Goal: Information Seeking & Learning: Learn about a topic

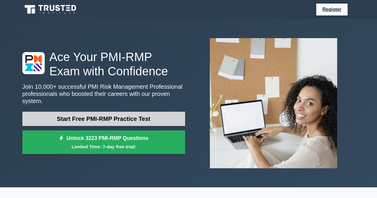
click at [131, 117] on link "Start Free PMI-RMP Practice Test" at bounding box center [103, 119] width 163 height 14
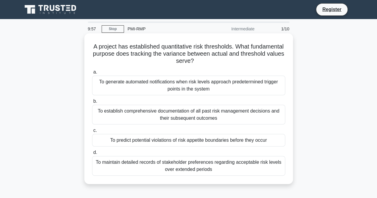
click at [155, 87] on div "To generate automated notifications when risk levels approach predetermined tri…" at bounding box center [188, 86] width 193 height 20
click at [92, 74] on input "a. To generate automated notifications when risk levels approach predetermined …" at bounding box center [92, 72] width 0 height 4
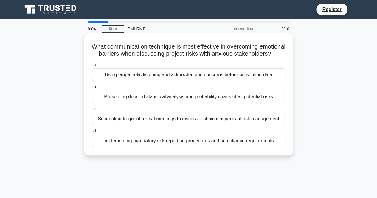
click at [166, 81] on div "Using empathetic listening and acknowledging concerns before presenting data" at bounding box center [188, 75] width 193 height 13
click at [92, 67] on input "a. Using empathetic listening and acknowledging concerns before presenting data" at bounding box center [92, 65] width 0 height 4
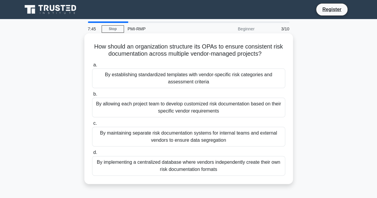
click at [168, 86] on div "By establishing standardized templates with vendor-specific risk categories and…" at bounding box center [188, 79] width 193 height 20
click at [92, 67] on input "a. By establishing standardized templates with vendor-specific risk categories …" at bounding box center [92, 65] width 0 height 4
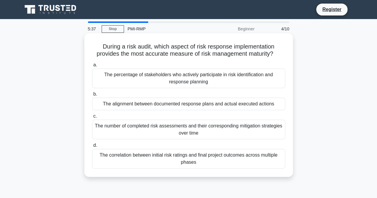
click at [177, 134] on div "The number of completed risk assessments and their corresponding mitigation str…" at bounding box center [188, 130] width 193 height 20
click at [92, 118] on input "c. The number of completed risk assessments and their corresponding mitigation …" at bounding box center [92, 117] width 0 height 4
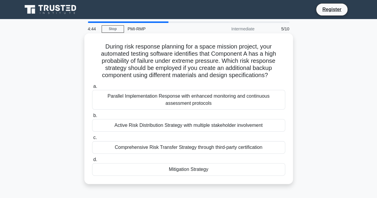
click at [186, 103] on div "Parallel Implementation Response with enhanced monitoring and continuous assess…" at bounding box center [188, 100] width 193 height 20
click at [92, 89] on input "a. Parallel Implementation Response with enhanced monitoring and continuous ass…" at bounding box center [92, 87] width 0 height 4
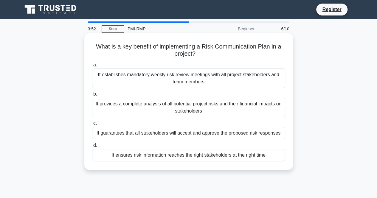
click at [221, 113] on div "It provides a complete analysis of all potential project risks and their financ…" at bounding box center [188, 108] width 193 height 20
click at [92, 96] on input "b. It provides a complete analysis of all potential project risks and their fin…" at bounding box center [92, 94] width 0 height 4
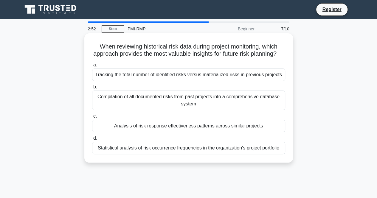
click at [252, 105] on div "Compilation of all documented risks from past projects into a comprehensive dat…" at bounding box center [188, 101] width 193 height 20
click at [92, 89] on input "b. Compilation of all documented risks from past projects into a comprehensive …" at bounding box center [92, 87] width 0 height 4
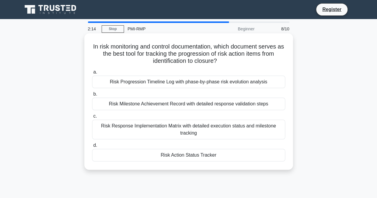
click at [259, 125] on div "Risk Response Implementation Matrix with detailed execution status and mileston…" at bounding box center [188, 130] width 193 height 20
click at [92, 118] on input "c. Risk Response Implementation Matrix with detailed execution status and miles…" at bounding box center [92, 117] width 0 height 4
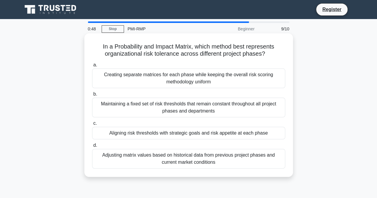
click at [237, 158] on div "Adjusting matrix values based on historical data from previous project phases a…" at bounding box center [188, 159] width 193 height 20
click at [92, 148] on input "d. Adjusting matrix values based on historical data from previous project phase…" at bounding box center [92, 146] width 0 height 4
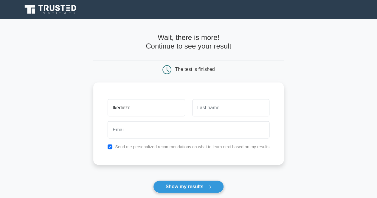
type input "Ikedieze"
type input "Eke"
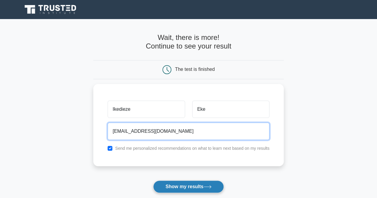
type input "ikediezeeke@gmail.com"
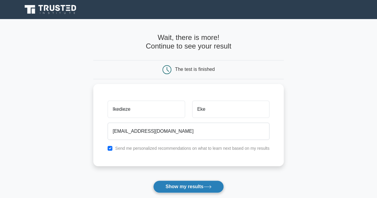
click at [182, 185] on button "Show my results" at bounding box center [188, 187] width 70 height 13
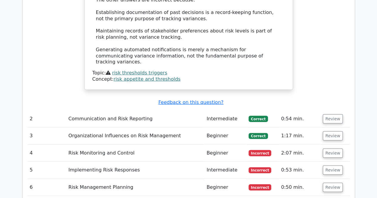
scroll to position [778, 0]
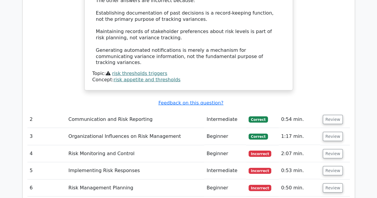
click at [141, 128] on td "Organizational Influences on Risk Management" at bounding box center [135, 136] width 138 height 17
click at [335, 149] on button "Review" at bounding box center [333, 153] width 20 height 9
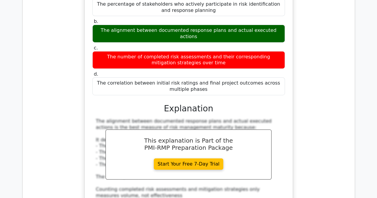
scroll to position [983, 0]
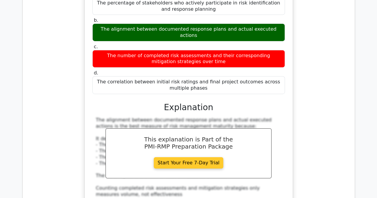
click at [197, 157] on link "Start Your Free 7-Day Trial" at bounding box center [189, 162] width 70 height 11
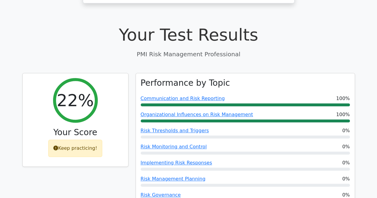
scroll to position [147, 0]
